Goal: Information Seeking & Learning: Learn about a topic

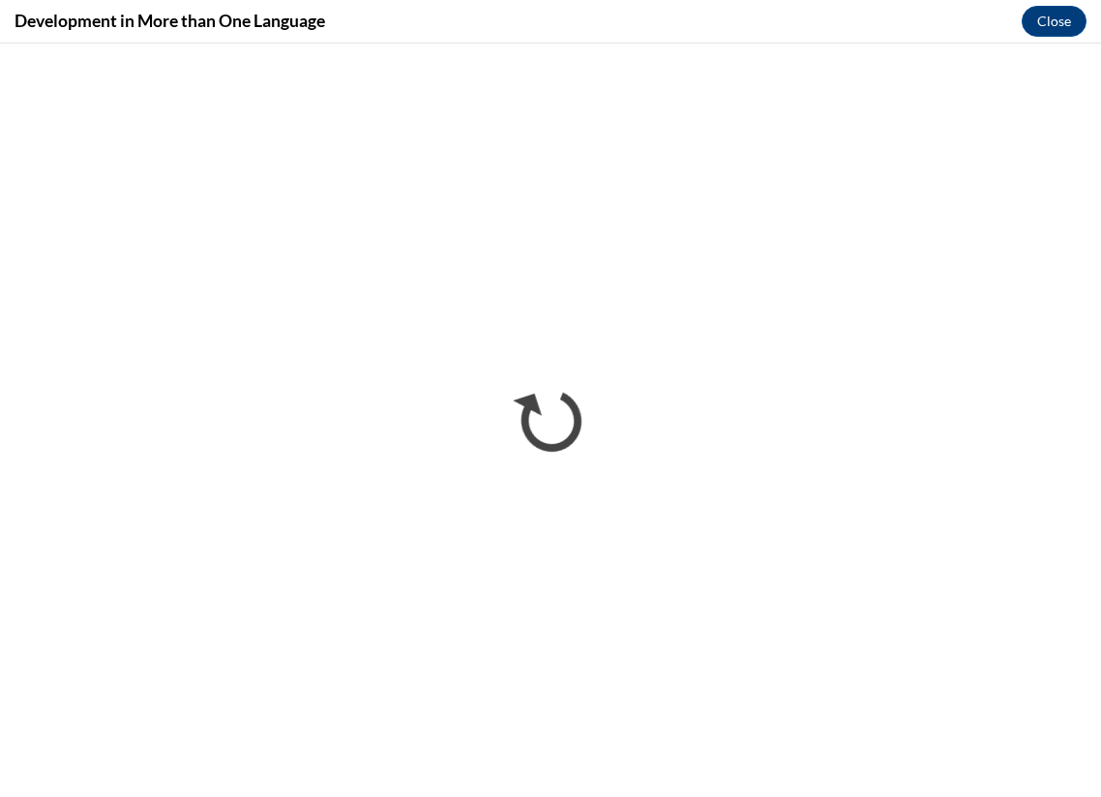
scroll to position [465, 0]
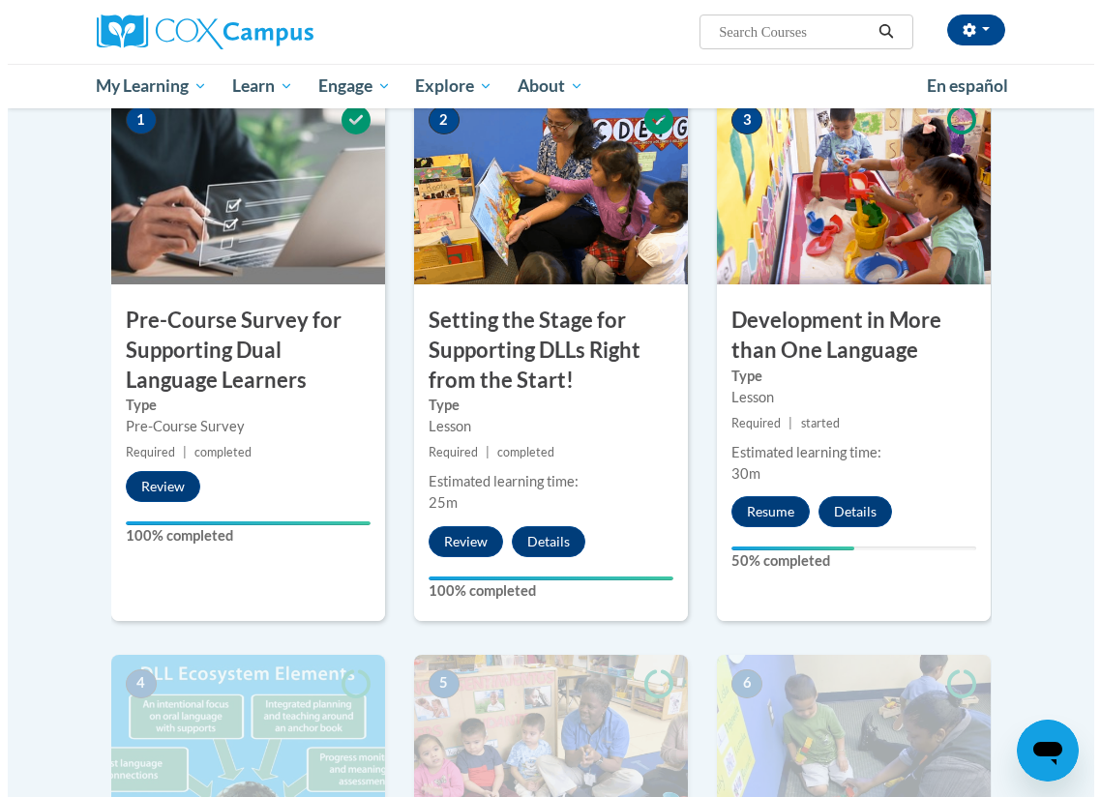
scroll to position [501, 0]
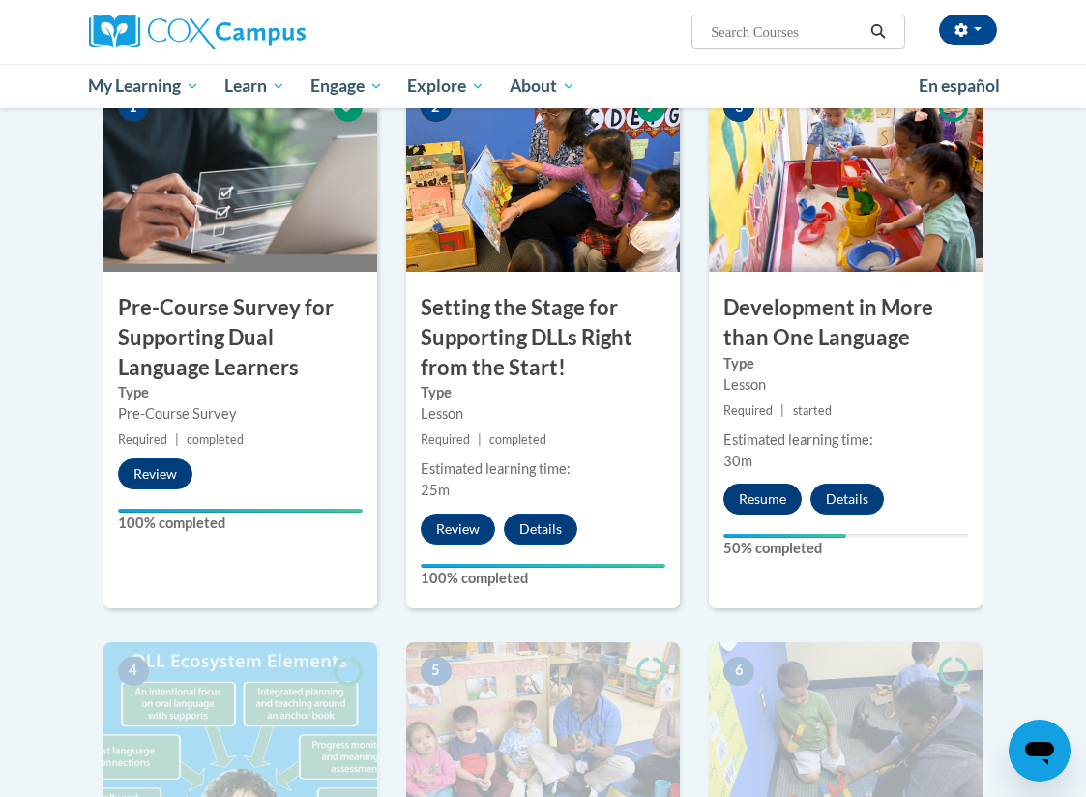
click at [773, 492] on button "Resume" at bounding box center [763, 499] width 78 height 31
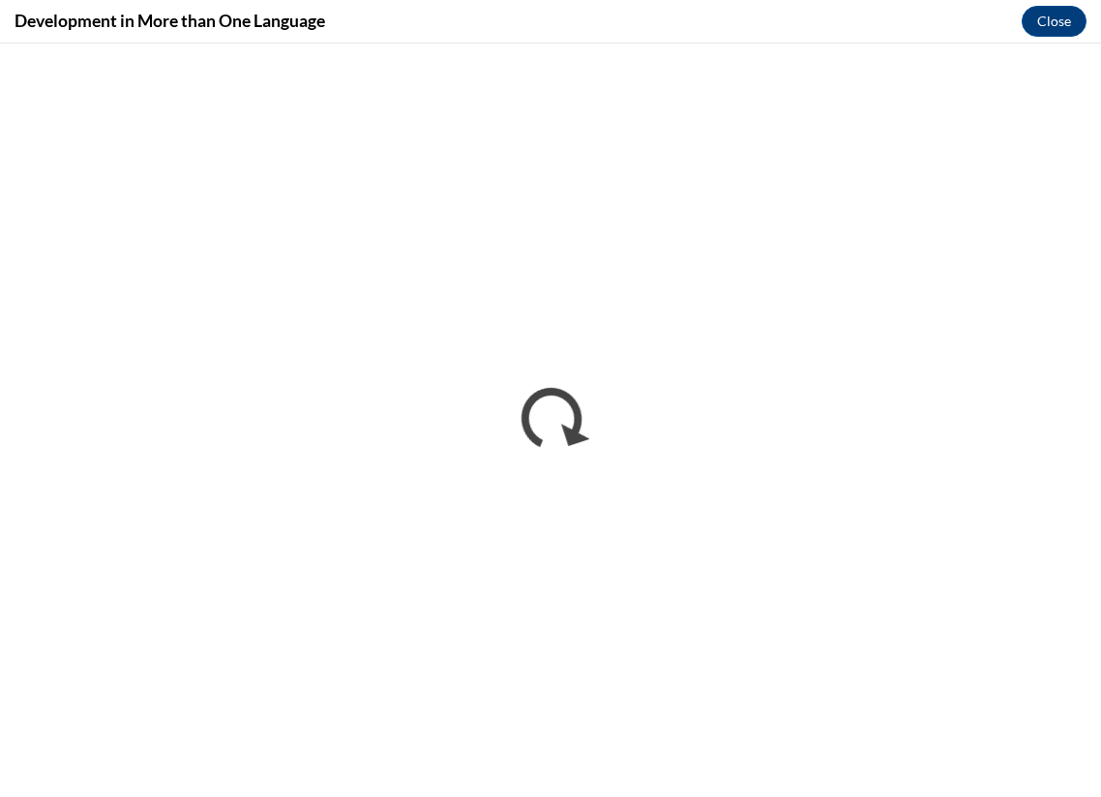
scroll to position [0, 0]
